Goal: Information Seeking & Learning: Learn about a topic

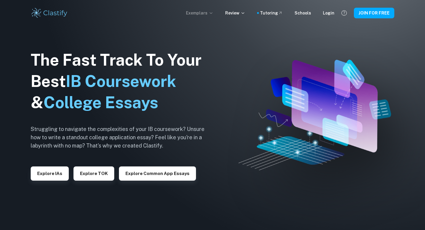
click at [210, 12] on p "Exemplars" at bounding box center [199, 13] width 27 height 6
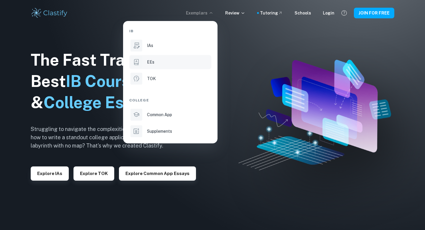
click at [162, 62] on div "EEs" at bounding box center [178, 62] width 63 height 6
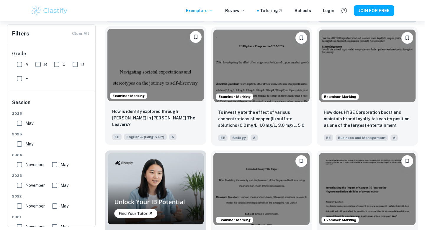
scroll to position [254, 0]
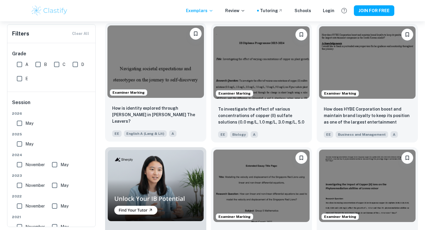
click at [151, 71] on img at bounding box center [155, 61] width 96 height 72
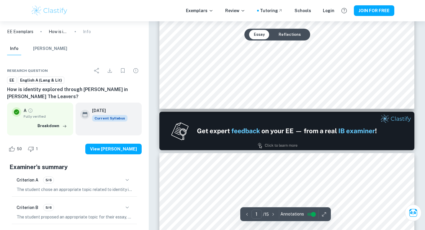
scroll to position [283, 0]
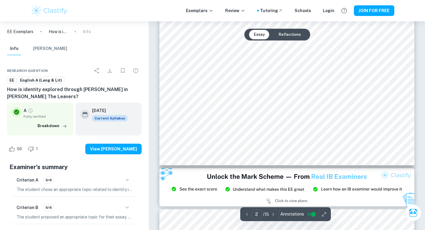
type input "3"
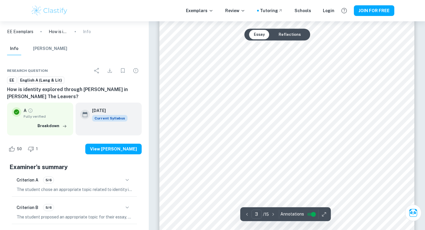
scroll to position [823, 0]
